Goal: Information Seeking & Learning: Learn about a topic

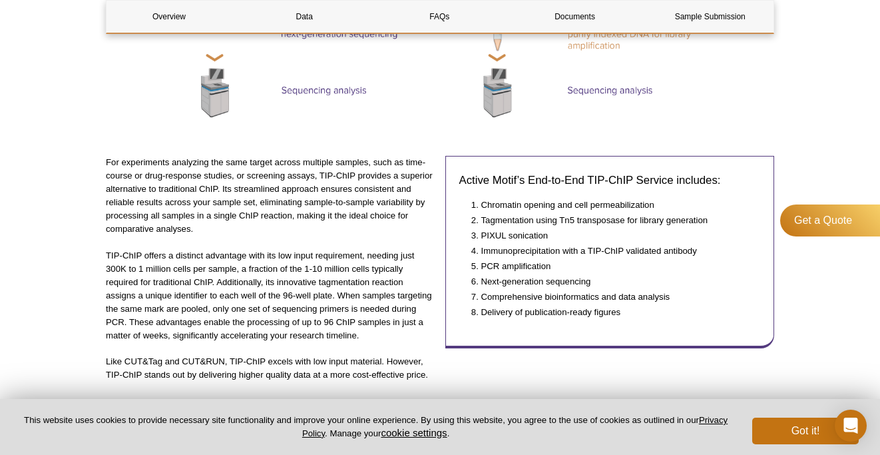
scroll to position [895, 0]
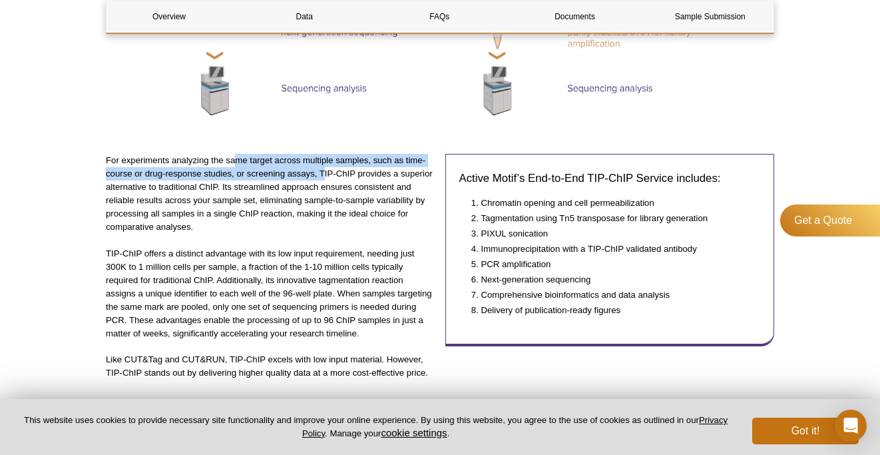
drag, startPoint x: 236, startPoint y: 158, endPoint x: 324, endPoint y: 170, distance: 88.7
click at [324, 170] on p "For experiments analyzing the same target across multiple samples, such as time…" at bounding box center [271, 194] width 330 height 80
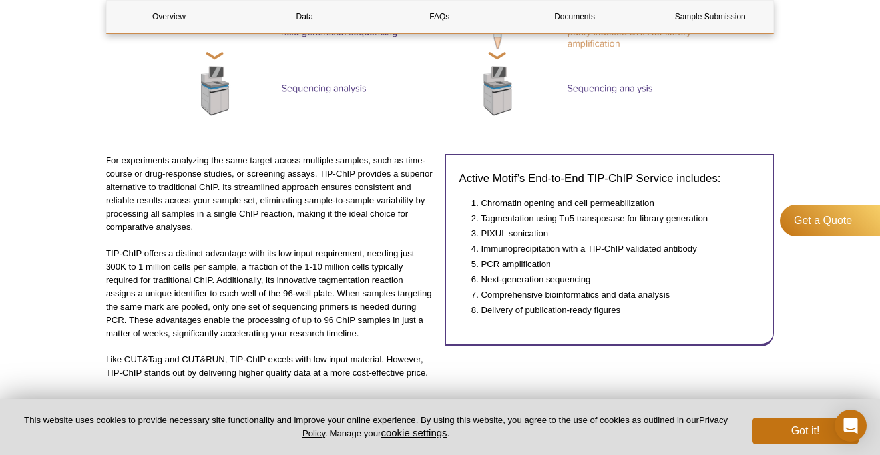
click at [345, 206] on p "For experiments analyzing the same target across multiple samples, such as time…" at bounding box center [271, 194] width 330 height 80
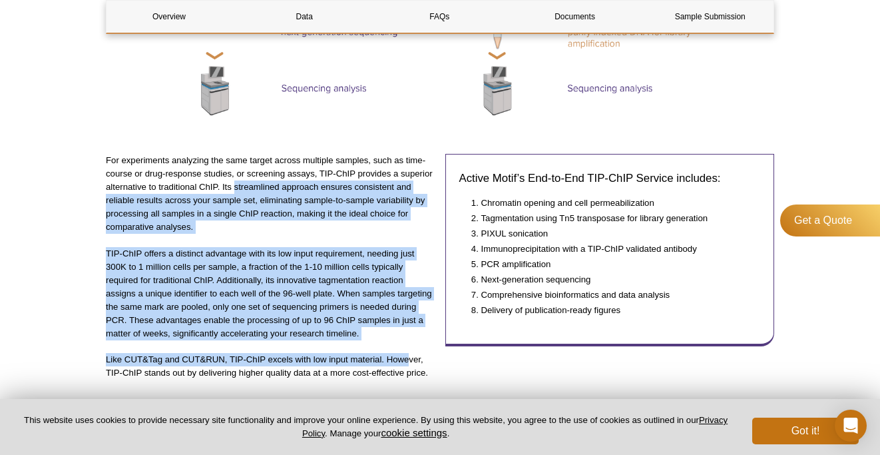
drag, startPoint x: 236, startPoint y: 184, endPoint x: 407, endPoint y: 357, distance: 243.4
click at [407, 357] on div "For experiments analyzing the same target across multiple samples, such as time…" at bounding box center [271, 273] width 330 height 239
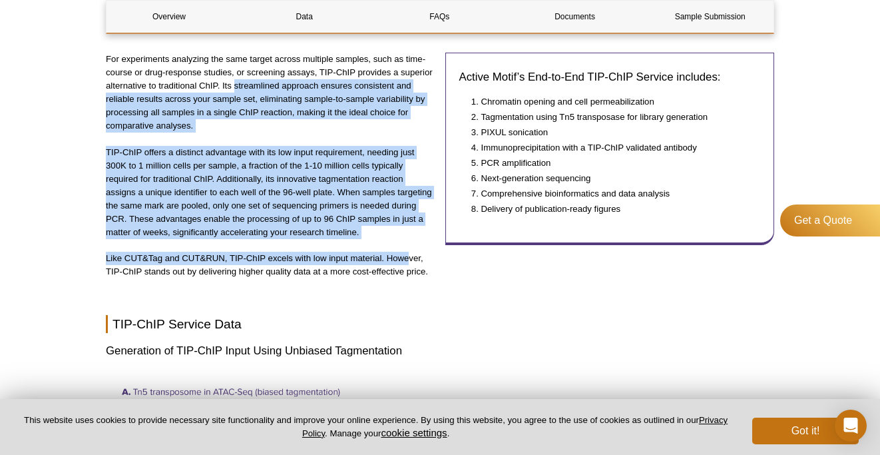
scroll to position [1018, 0]
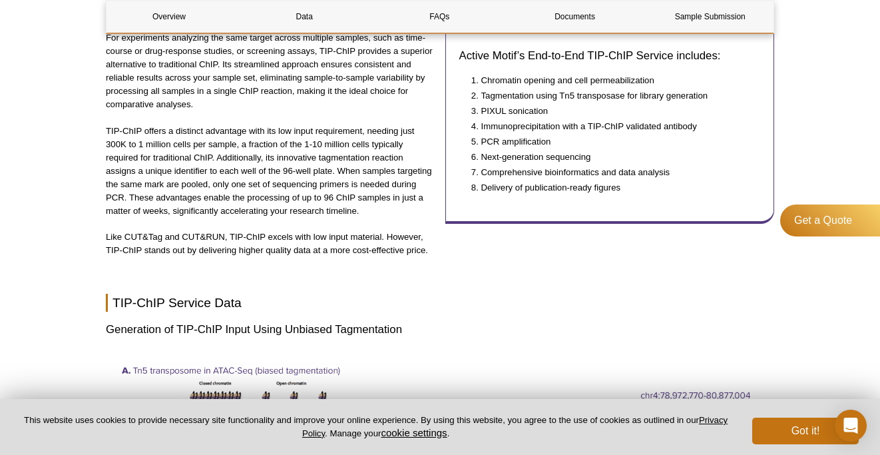
click at [393, 265] on div "For experiments analyzing the same target across multiple samples, such as time…" at bounding box center [271, 150] width 330 height 239
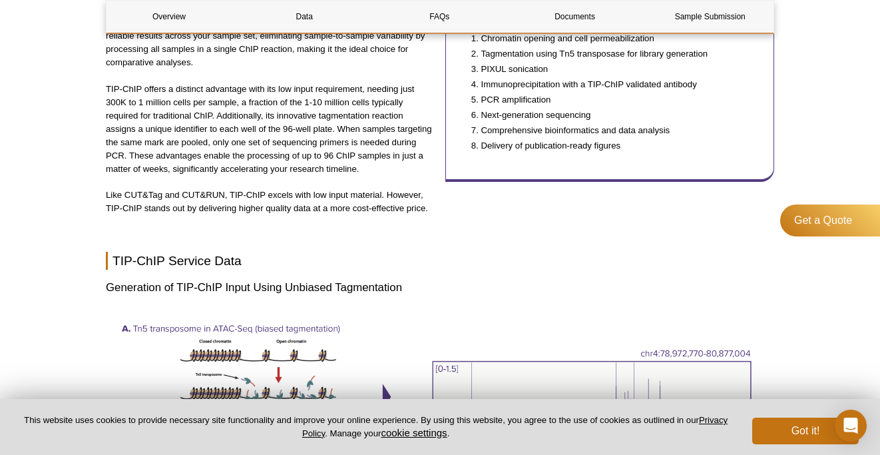
scroll to position [1061, 0]
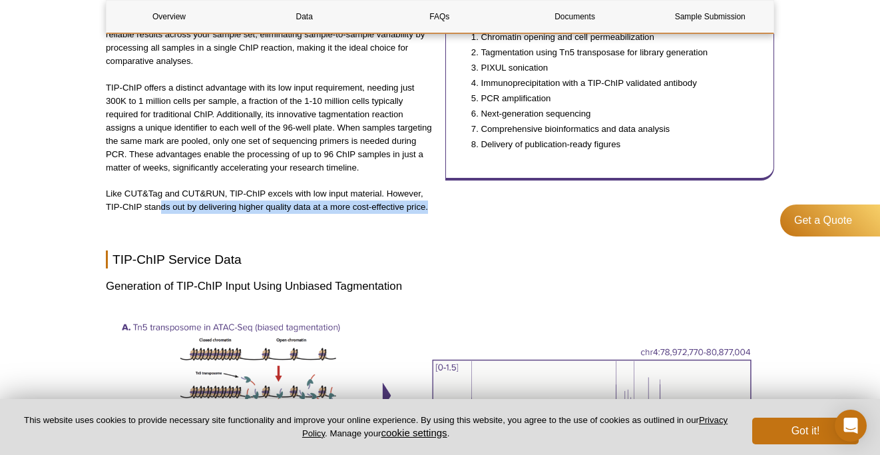
drag, startPoint x: 161, startPoint y: 208, endPoint x: 435, endPoint y: 207, distance: 273.6
click at [435, 207] on p "Like CUT&Tag and CUT&RUN, TIP-ChIP excels with low input material. However, TIP…" at bounding box center [271, 200] width 330 height 27
click at [421, 252] on h2 "TIP-ChIP Service Data" at bounding box center [440, 259] width 668 height 18
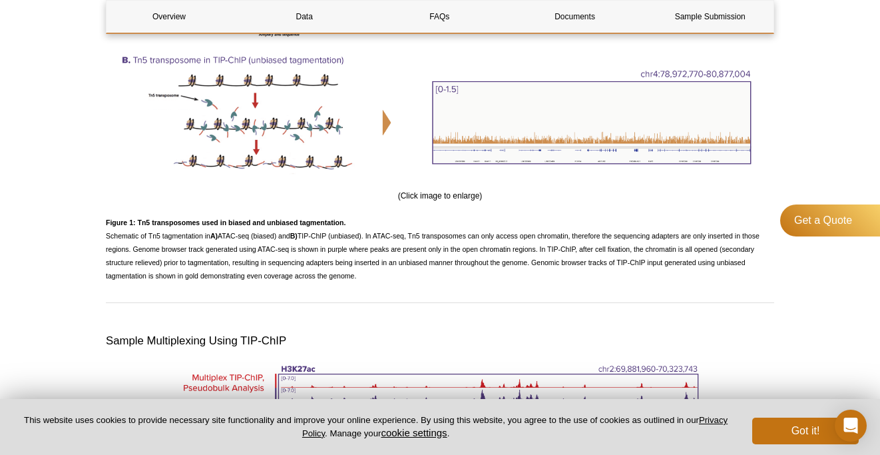
scroll to position [1494, 0]
drag, startPoint x: 403, startPoint y: 230, endPoint x: 441, endPoint y: 278, distance: 61.1
click at [441, 278] on p "Figure 1: Tn5 transposomes used in biased and unbiased tagmentation. Schematic …" at bounding box center [440, 247] width 668 height 67
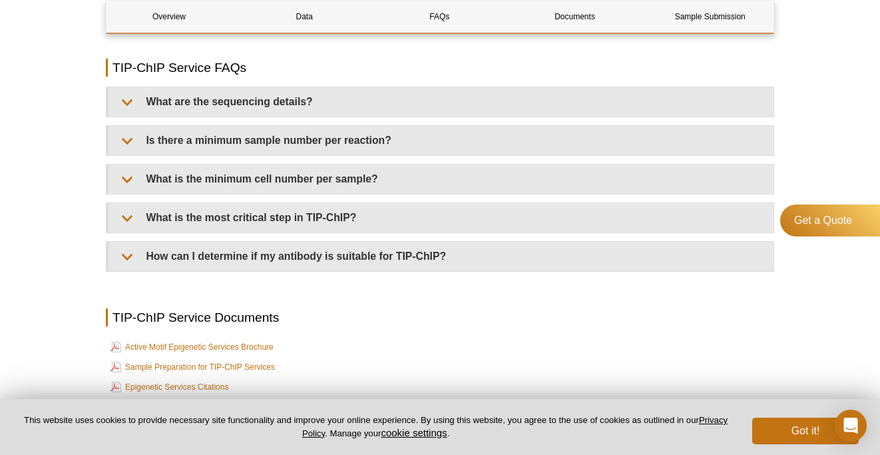
scroll to position [3127, 0]
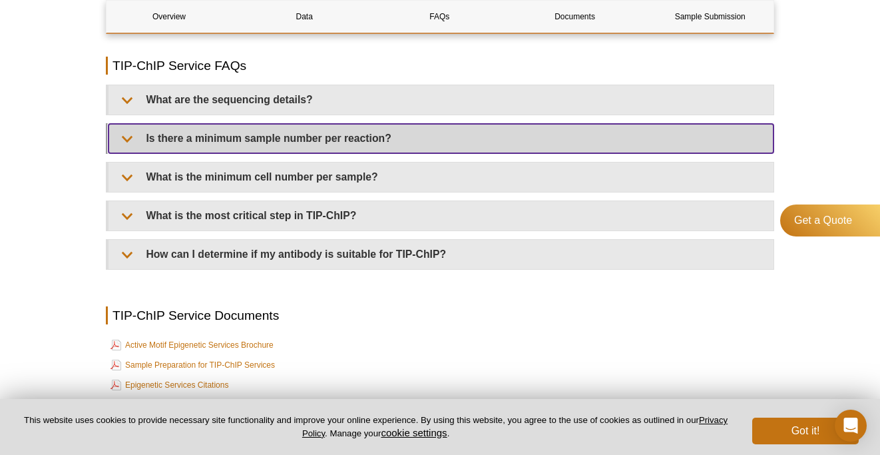
click at [270, 142] on summary "Is there a minimum sample number per reaction?" at bounding box center [441, 138] width 665 height 29
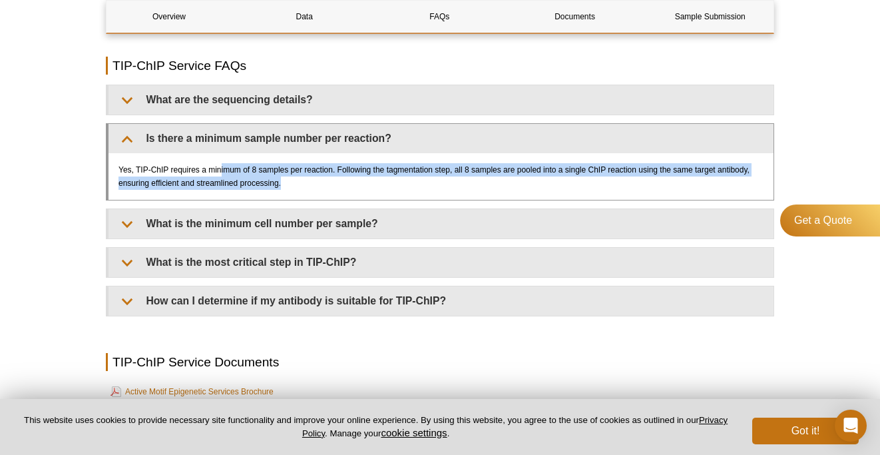
drag, startPoint x: 221, startPoint y: 182, endPoint x: 308, endPoint y: 202, distance: 89.0
click at [308, 200] on div "Yes, TIP-ChIP requires a minimum of 8 samples per reaction. Following the tagme…" at bounding box center [441, 176] width 665 height 47
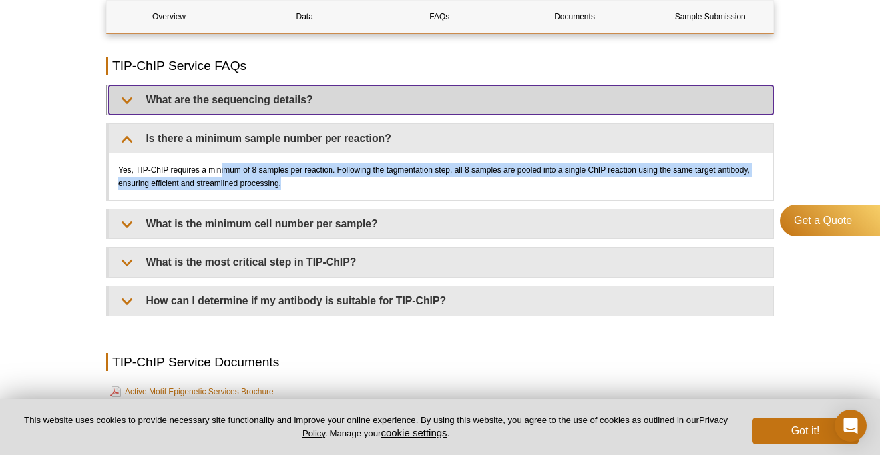
click at [238, 114] on summary "What are the sequencing details?" at bounding box center [441, 99] width 665 height 29
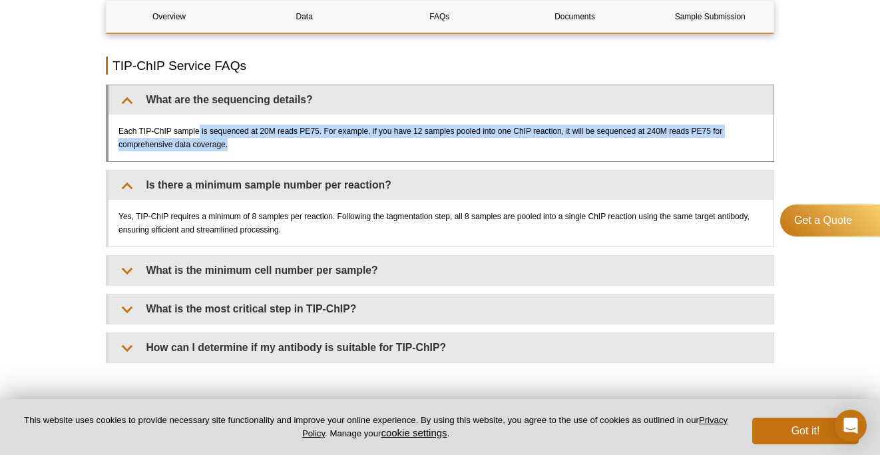
drag, startPoint x: 199, startPoint y: 144, endPoint x: 284, endPoint y: 160, distance: 86.7
click at [284, 160] on div "Each TIP-ChIP sample is sequenced at 20M reads PE75. For example, if you have 1…" at bounding box center [441, 137] width 665 height 47
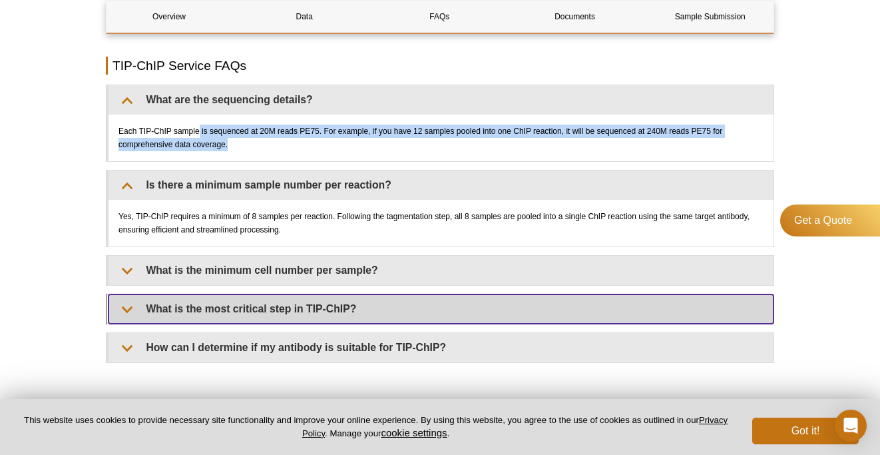
click at [252, 323] on summary "What is the most critical step in TIP-ChIP?" at bounding box center [441, 308] width 665 height 29
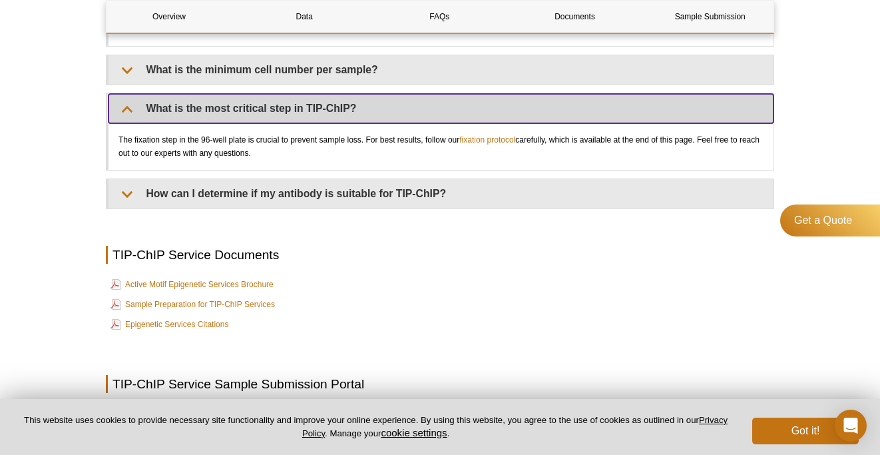
scroll to position [3340, 0]
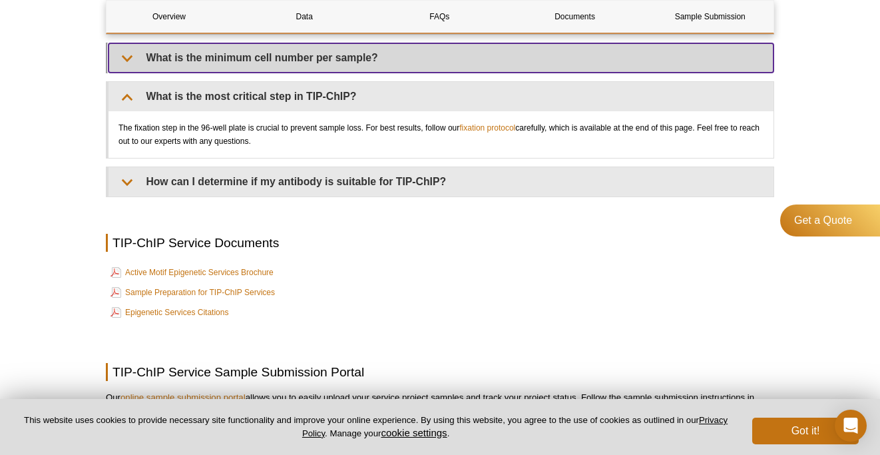
click at [290, 66] on summary "What is the minimum cell number per sample?" at bounding box center [441, 57] width 665 height 29
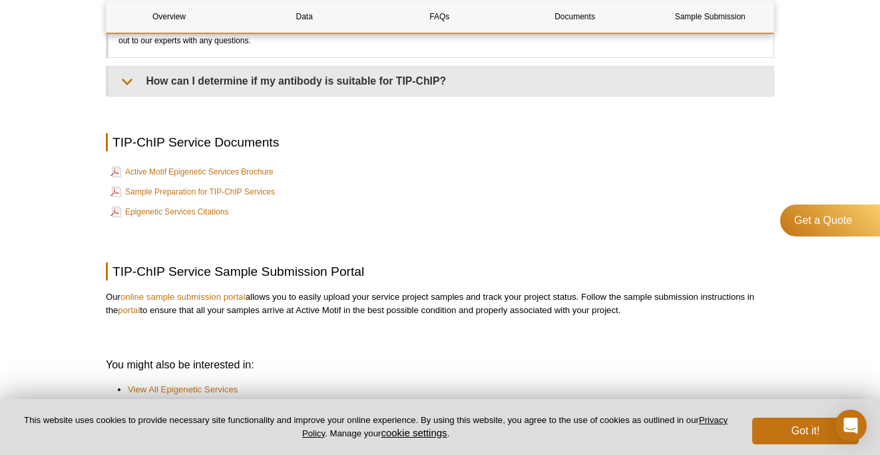
scroll to position [3476, 0]
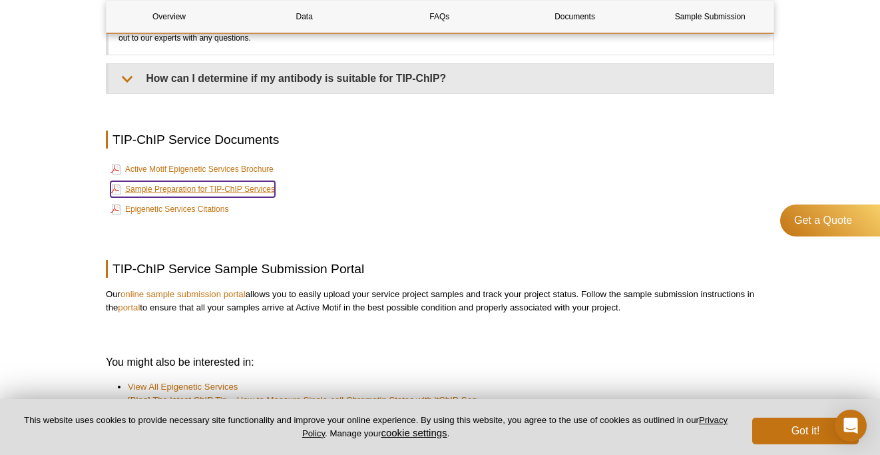
click at [240, 197] on link "Sample Preparation for TIP-ChIP Services" at bounding box center [193, 189] width 164 height 16
